Goal: Check status: Check status

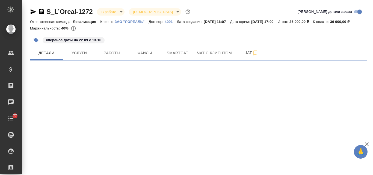
select select "RU"
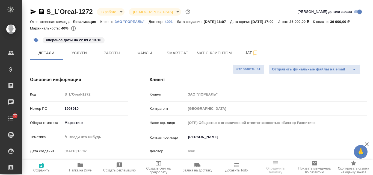
type textarea "x"
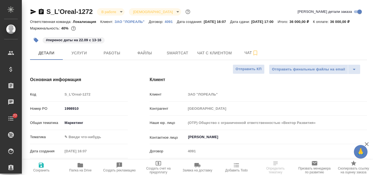
type textarea "x"
drag, startPoint x: 95, startPoint y: 11, endPoint x: 48, endPoint y: 13, distance: 47.3
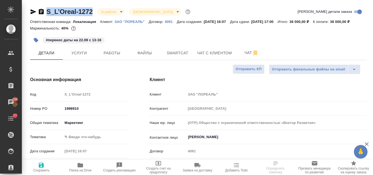
click at [48, 13] on div "S_L’Oreal-1272 В работе inProgress Святая троица holyTrinity" at bounding box center [111, 11] width 162 height 9
copy link "S_L’Oreal-1272"
type textarea "x"
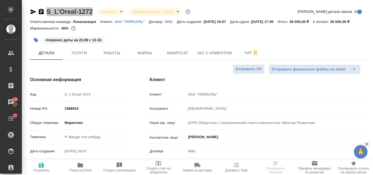
select select "RU"
type textarea "x"
